Goal: Task Accomplishment & Management: Manage account settings

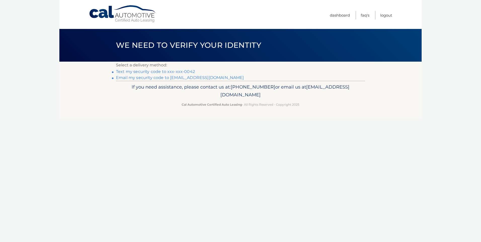
click at [168, 72] on link "Text my security code to xxx-xxx-0042" at bounding box center [155, 71] width 79 height 5
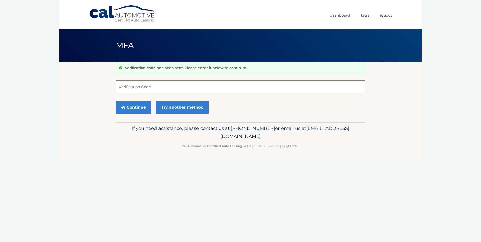
click at [170, 88] on input "Verification Code" at bounding box center [240, 86] width 249 height 13
type input "929818"
click at [116, 101] on button "Continue" at bounding box center [133, 107] width 35 height 13
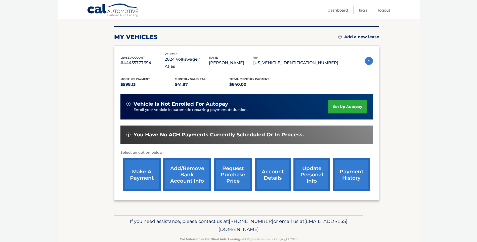
scroll to position [63, 0]
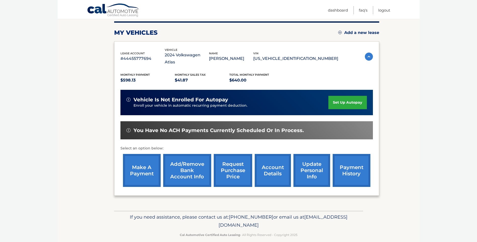
click at [272, 157] on link "account details" at bounding box center [273, 170] width 36 height 33
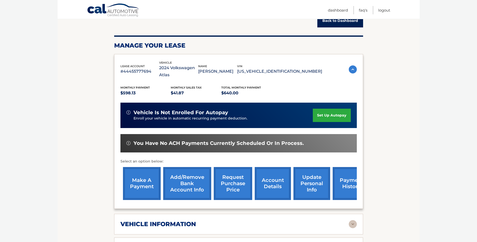
scroll to position [50, 0]
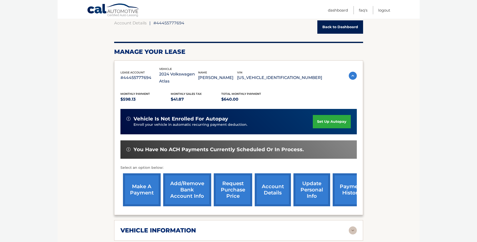
click at [269, 178] on link "account details" at bounding box center [273, 189] width 36 height 33
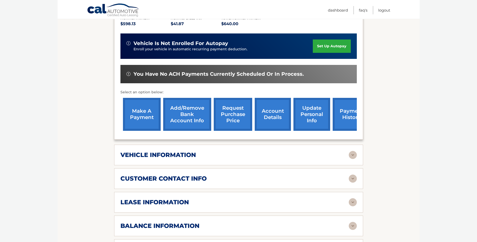
scroll to position [151, 0]
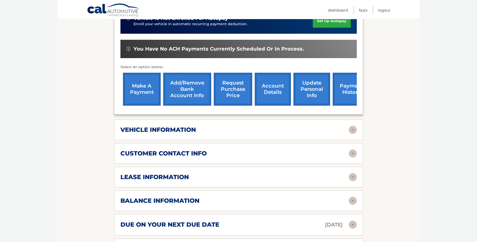
click at [353, 197] on img at bounding box center [353, 201] width 8 height 8
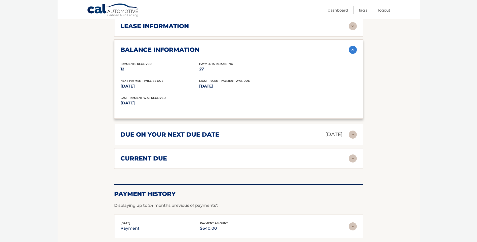
scroll to position [327, 0]
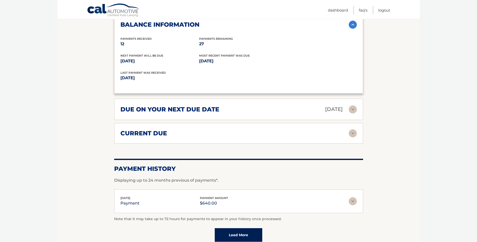
click at [354, 197] on img at bounding box center [353, 201] width 8 height 8
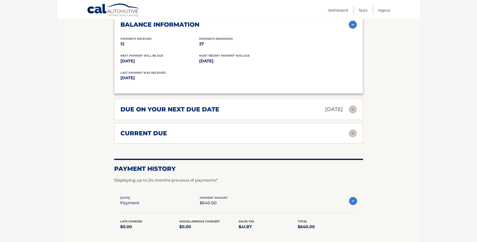
click at [354, 197] on img at bounding box center [353, 201] width 8 height 8
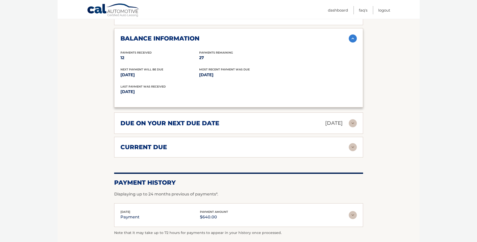
scroll to position [302, 0]
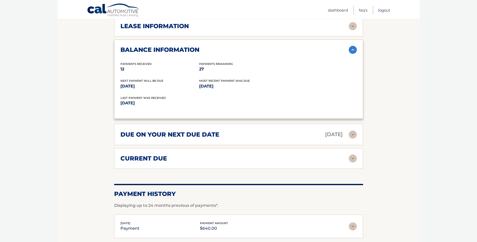
click at [384, 9] on link "Logout" at bounding box center [384, 10] width 12 height 8
